Goal: Book appointment/travel/reservation

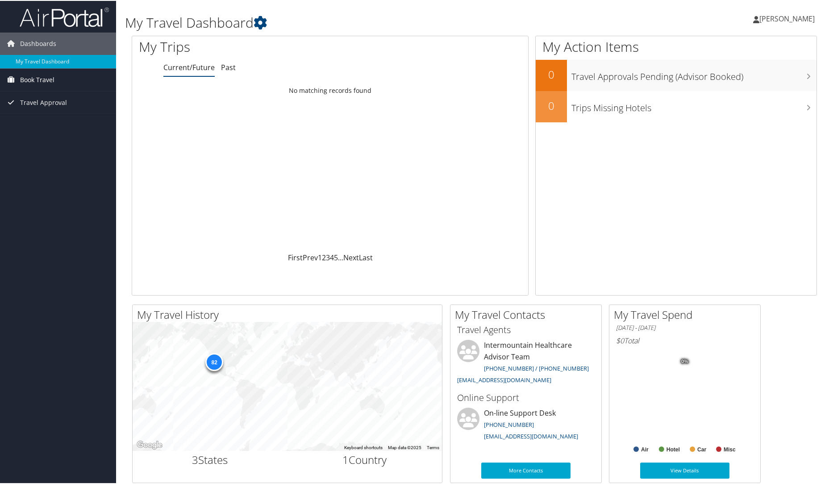
click at [40, 80] on span "Book Travel" at bounding box center [37, 79] width 34 height 22
click at [24, 112] on link "Book/Manage Online Trips" at bounding box center [58, 110] width 116 height 13
